Goal: Information Seeking & Learning: Learn about a topic

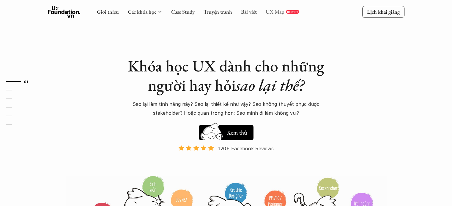
click at [270, 8] on link "UX Map" at bounding box center [275, 11] width 19 height 7
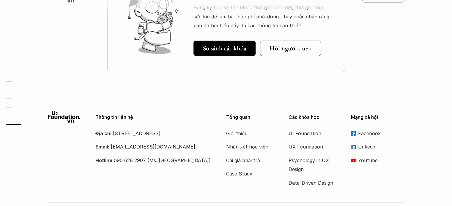
scroll to position [2145, 0]
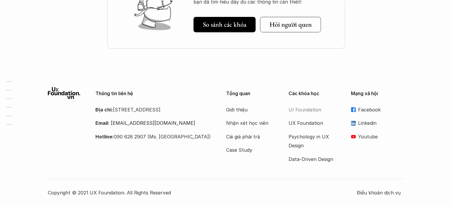
click at [294, 113] on p "UI Foundation" at bounding box center [312, 109] width 48 height 9
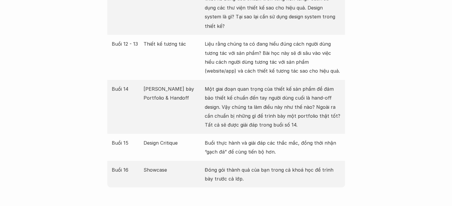
scroll to position [1111, 0]
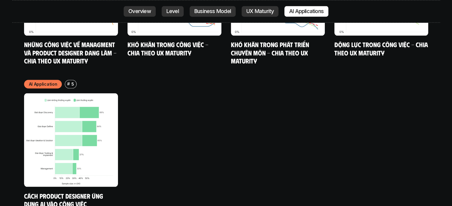
scroll to position [3234, 0]
click at [76, 130] on img at bounding box center [71, 140] width 94 height 94
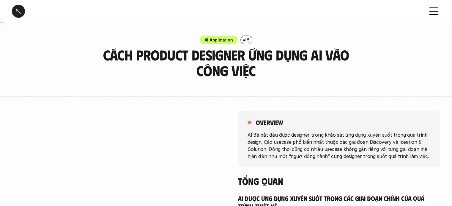
click at [24, 12] on div at bounding box center [18, 11] width 13 height 13
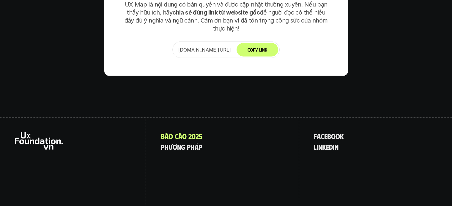
scroll to position [3867, 0]
click at [192, 143] on p "p h ư ơ n g p h á p" at bounding box center [181, 147] width 41 height 8
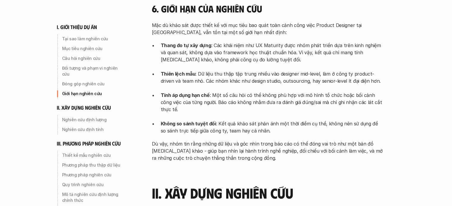
scroll to position [616, 0]
